Goal: Task Accomplishment & Management: Use online tool/utility

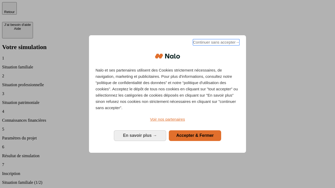
click at [216, 43] on span "Continuer sans accepter →" at bounding box center [216, 42] width 47 height 6
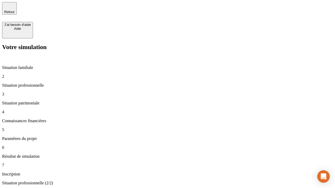
type input "30 000"
type input "40 000"
